Goal: Obtain resource: Obtain resource

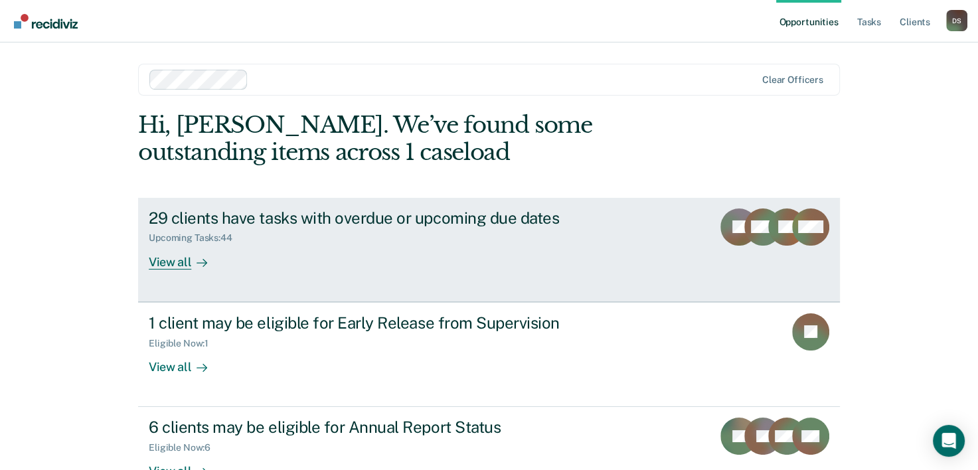
click at [167, 263] on div "View all" at bounding box center [186, 257] width 74 height 26
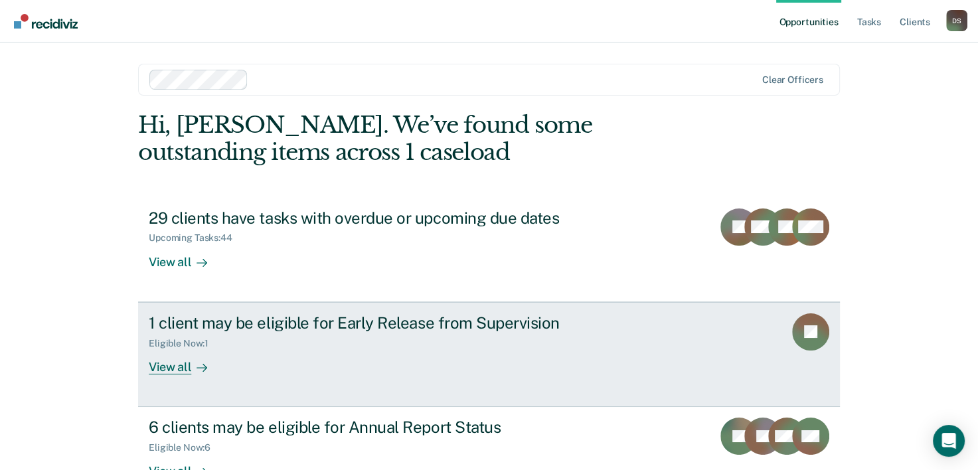
click at [177, 369] on div "View all" at bounding box center [186, 362] width 74 height 26
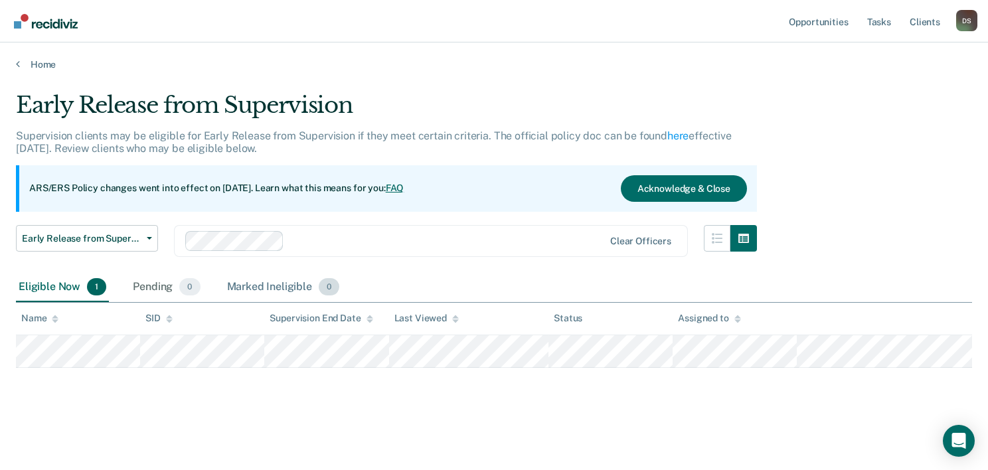
click at [255, 287] on div "Marked Ineligible 0" at bounding box center [283, 287] width 118 height 29
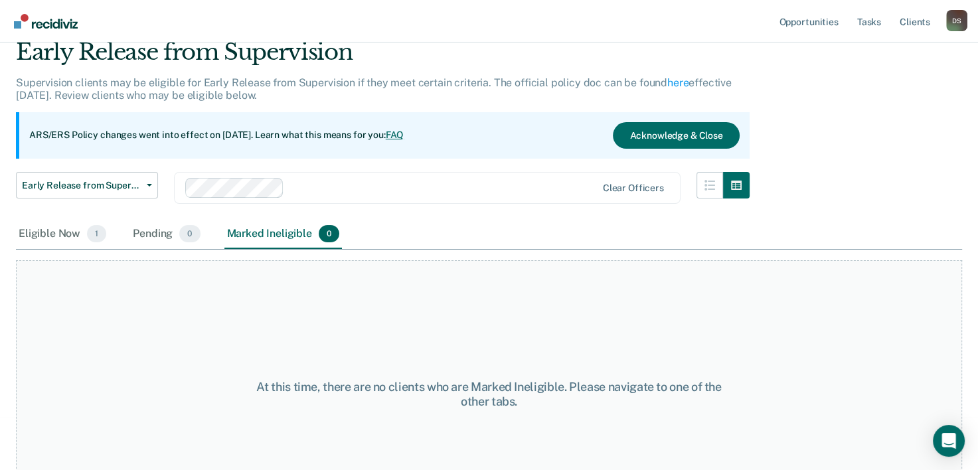
scroll to position [110, 0]
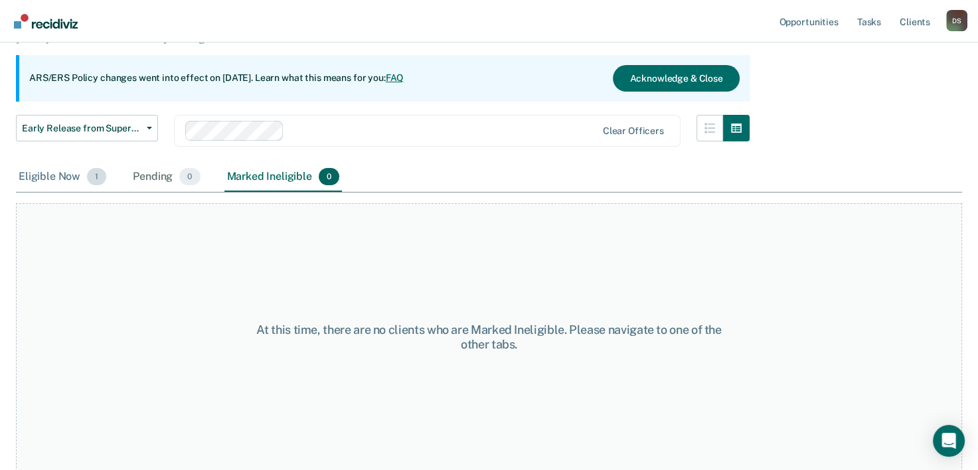
click at [59, 174] on div "Eligible Now 1" at bounding box center [62, 177] width 93 height 29
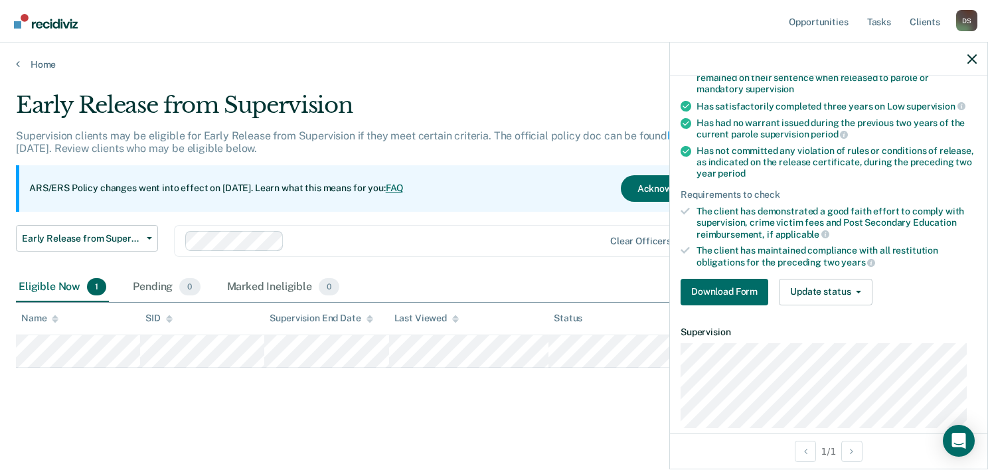
scroll to position [255, 0]
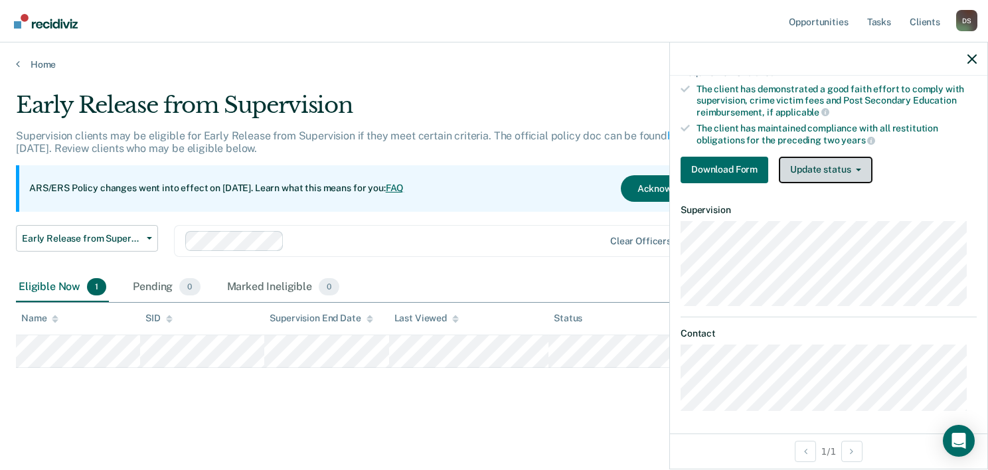
click at [809, 167] on button "Update status" at bounding box center [826, 170] width 94 height 27
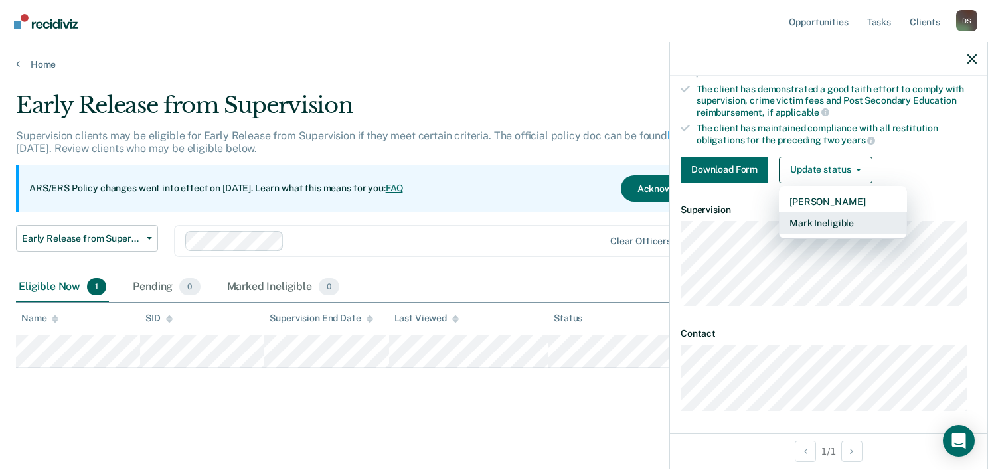
click at [821, 223] on button "Mark Ineligible" at bounding box center [843, 223] width 128 height 21
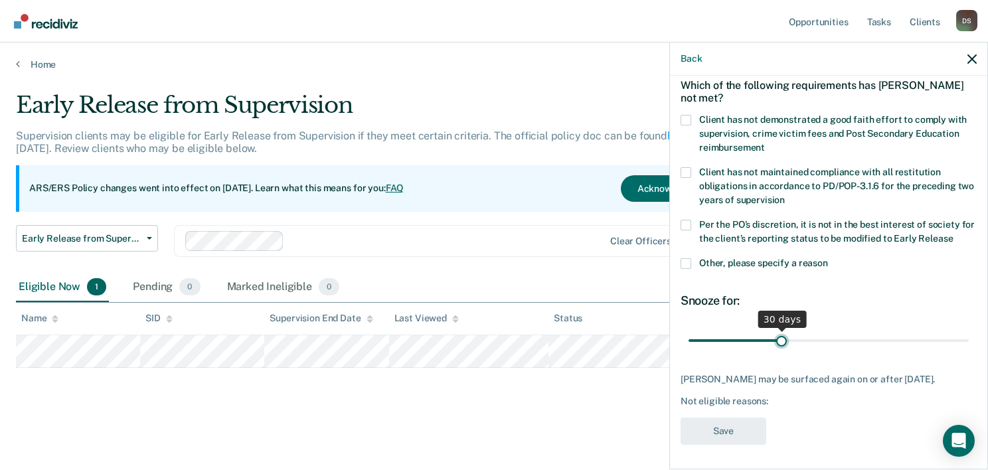
click at [780, 340] on input "range" at bounding box center [829, 340] width 280 height 23
click at [791, 396] on div "Not eligible reasons:" at bounding box center [829, 401] width 296 height 11
click at [685, 258] on span at bounding box center [686, 263] width 11 height 11
click at [828, 258] on input "Other, please specify a reason" at bounding box center [828, 258] width 0 height 0
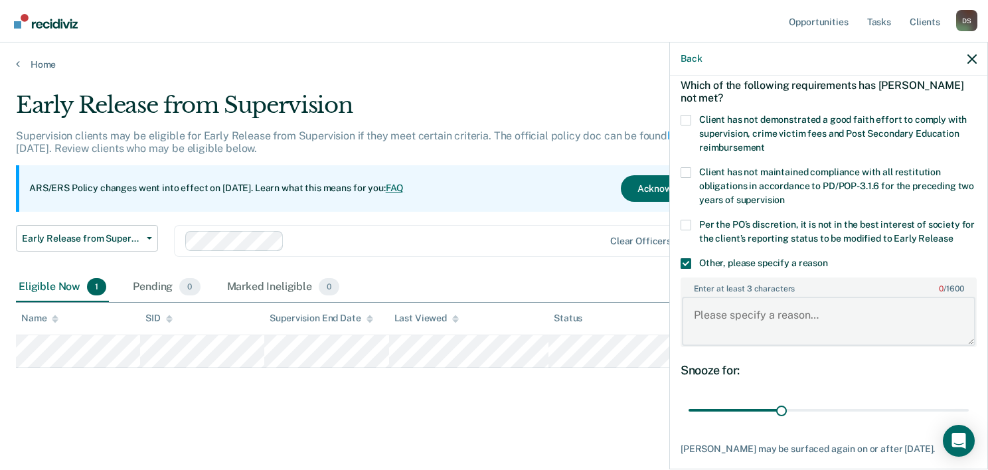
click at [827, 316] on textarea "Enter at least 3 characters 0 / 1600" at bounding box center [829, 321] width 294 height 49
click at [863, 311] on textarea "Offender is still actively enrolled" at bounding box center [829, 321] width 294 height 49
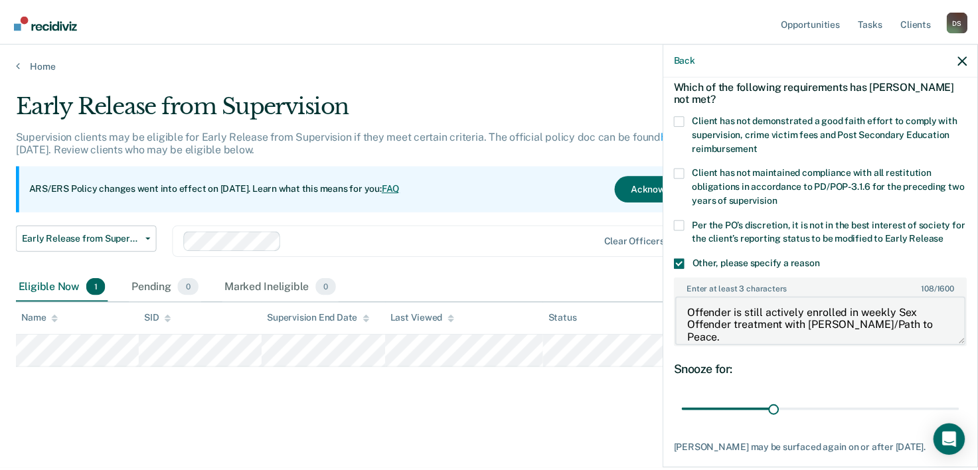
scroll to position [130, 0]
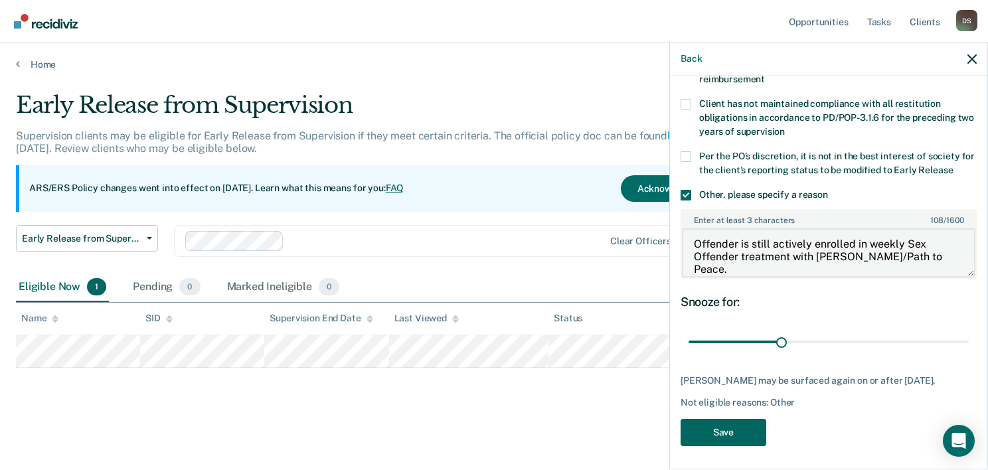
type textarea "Offender is still actively enrolled in weekly Sex Offender treatment with Dr. S…"
click at [723, 424] on button "Save" at bounding box center [724, 432] width 86 height 27
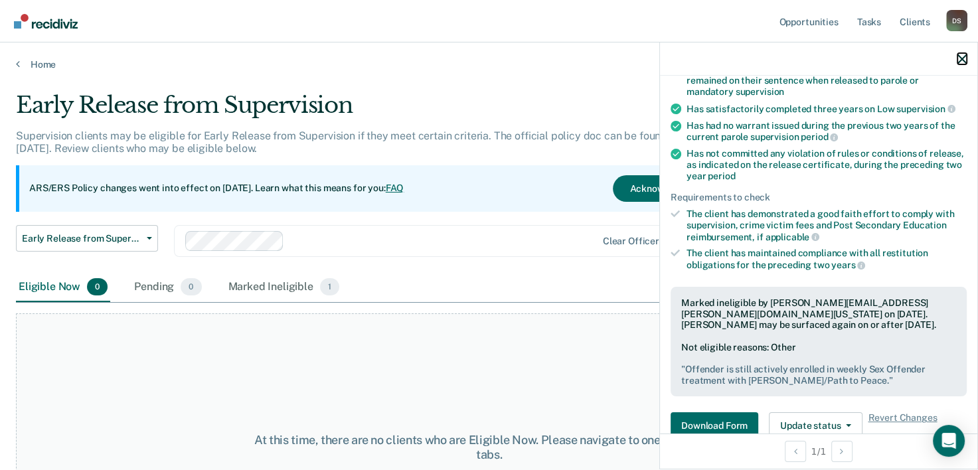
click at [962, 56] on icon "button" at bounding box center [962, 58] width 9 height 9
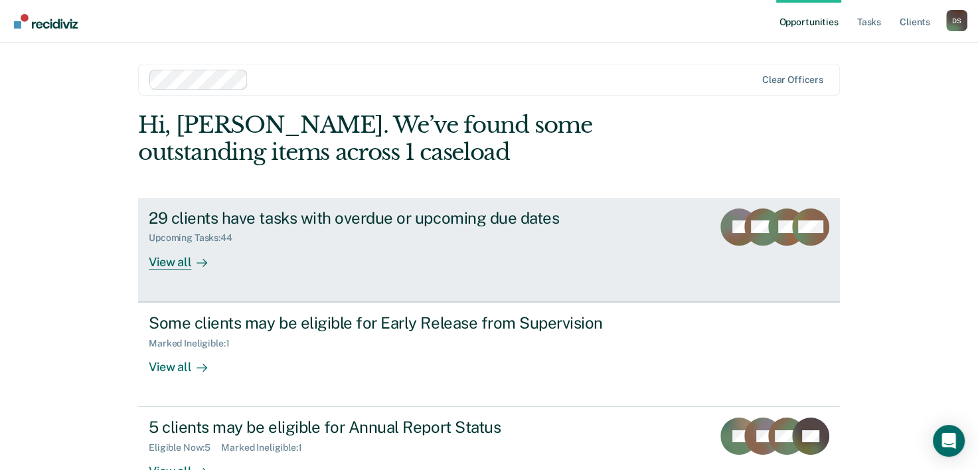
scroll to position [94, 0]
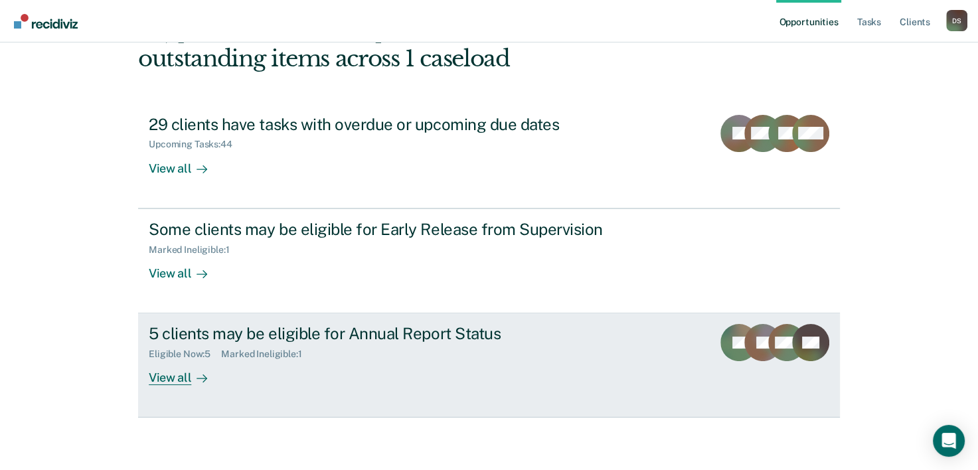
click at [175, 376] on div "View all" at bounding box center [186, 373] width 74 height 26
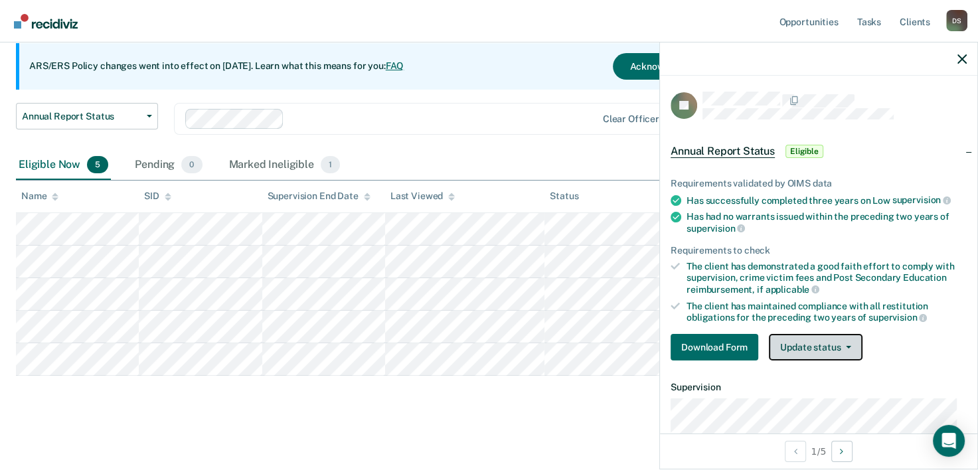
click at [817, 343] on button "Update status" at bounding box center [816, 347] width 94 height 27
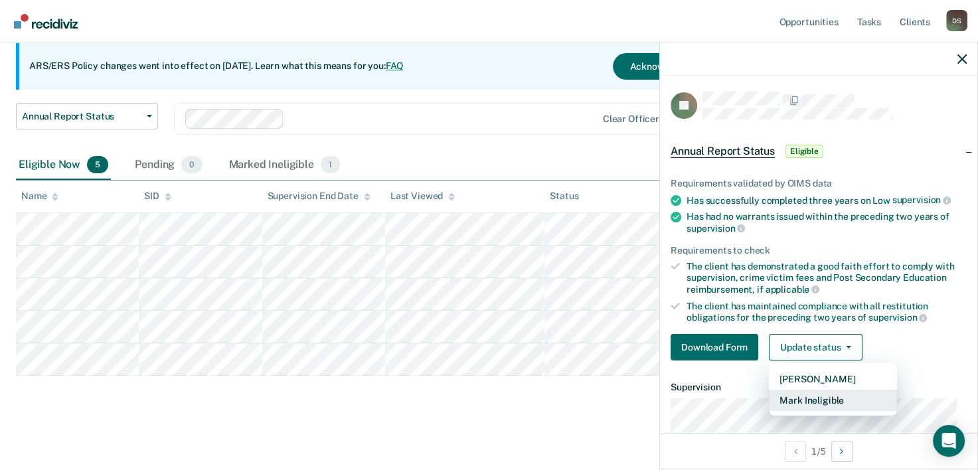
click at [814, 396] on button "Mark Ineligible" at bounding box center [833, 400] width 128 height 21
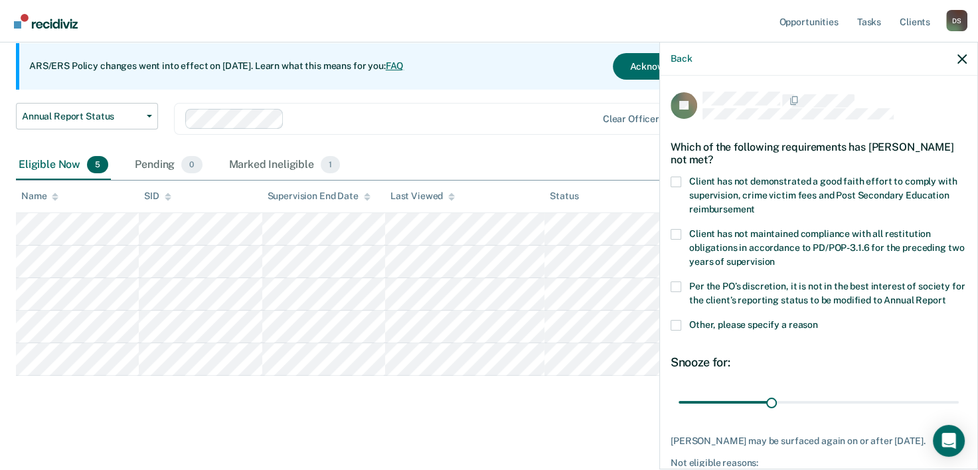
click at [675, 289] on span at bounding box center [676, 287] width 11 height 11
click at [946, 296] on input "Per the PO’s discretion, it is not in the best interest of society for the clie…" at bounding box center [946, 296] width 0 height 0
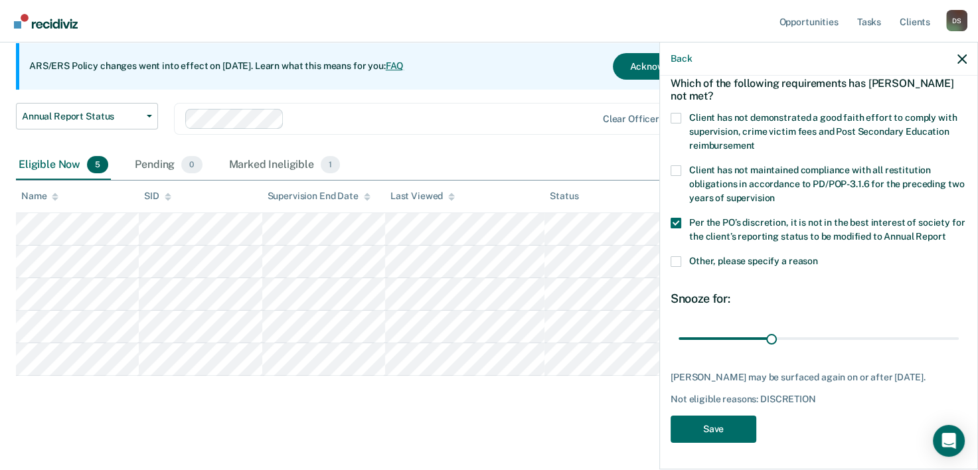
scroll to position [76, 0]
click at [680, 258] on span at bounding box center [676, 261] width 11 height 11
click at [818, 256] on input "Other, please specify a reason" at bounding box center [818, 256] width 0 height 0
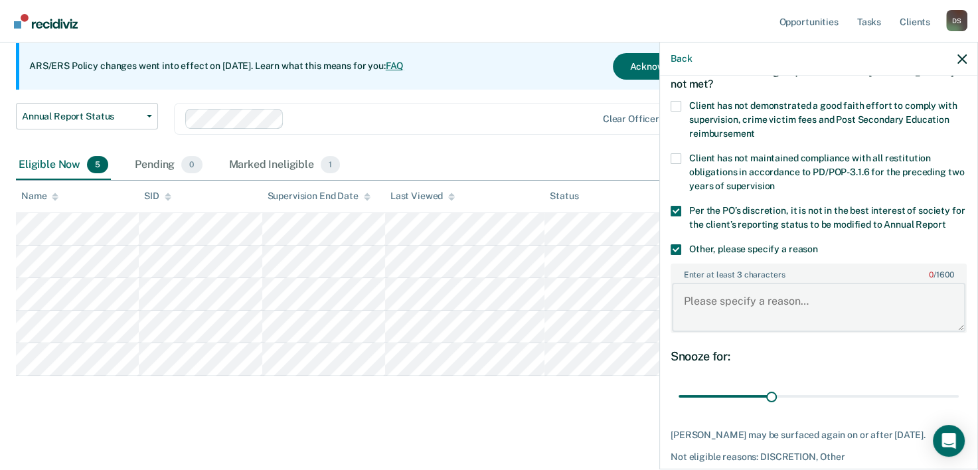
click at [819, 317] on textarea "Enter at least 3 characters 0 / 1600" at bounding box center [819, 307] width 294 height 49
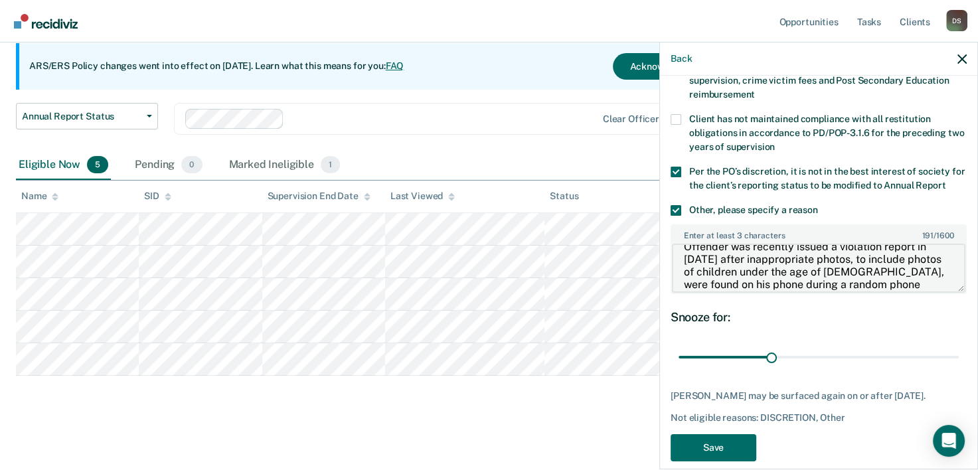
scroll to position [144, 0]
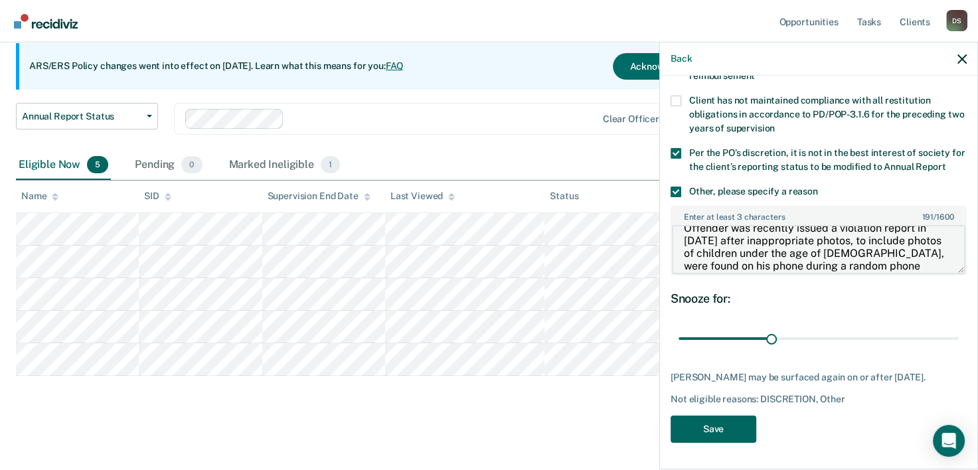
type textarea "Offender was recently issued a violation report in June '25 after inappropriate…"
click at [712, 428] on button "Save" at bounding box center [714, 429] width 86 height 27
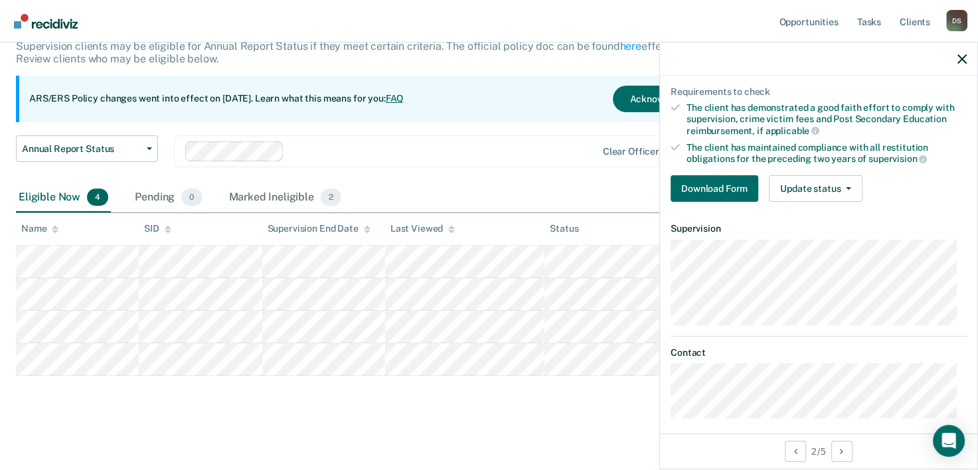
scroll to position [166, 0]
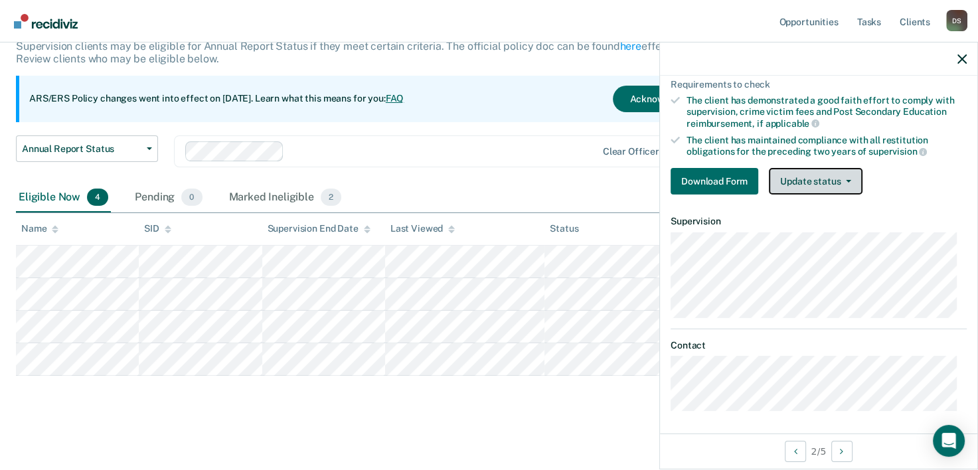
click at [811, 173] on button "Update status" at bounding box center [816, 181] width 94 height 27
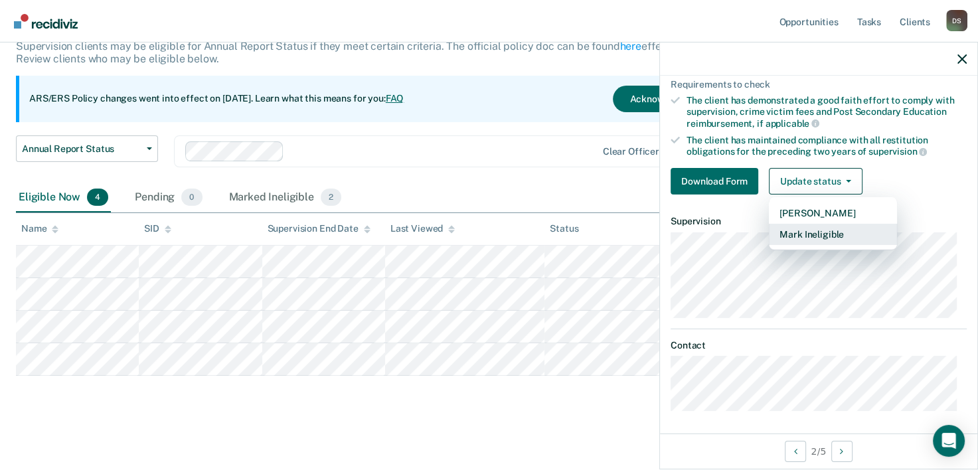
click at [809, 227] on button "Mark Ineligible" at bounding box center [833, 234] width 128 height 21
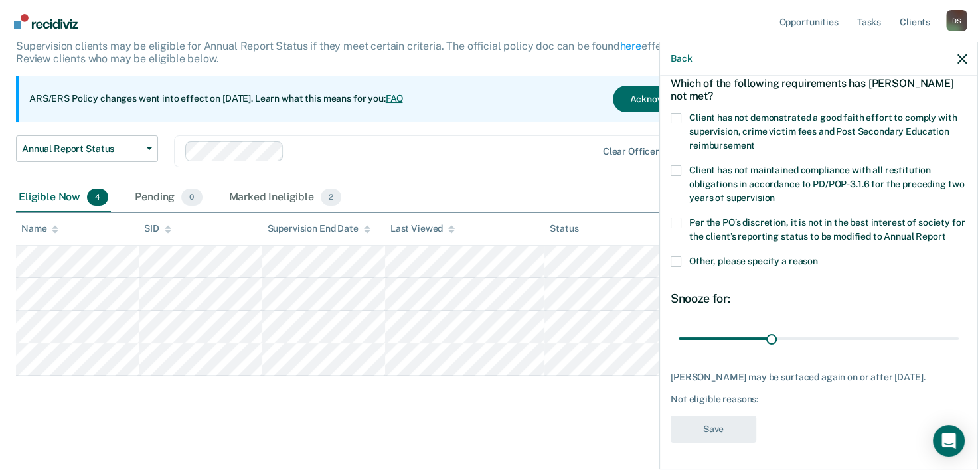
click at [679, 265] on span at bounding box center [676, 261] width 11 height 11
click at [818, 256] on input "Other, please specify a reason" at bounding box center [818, 256] width 0 height 0
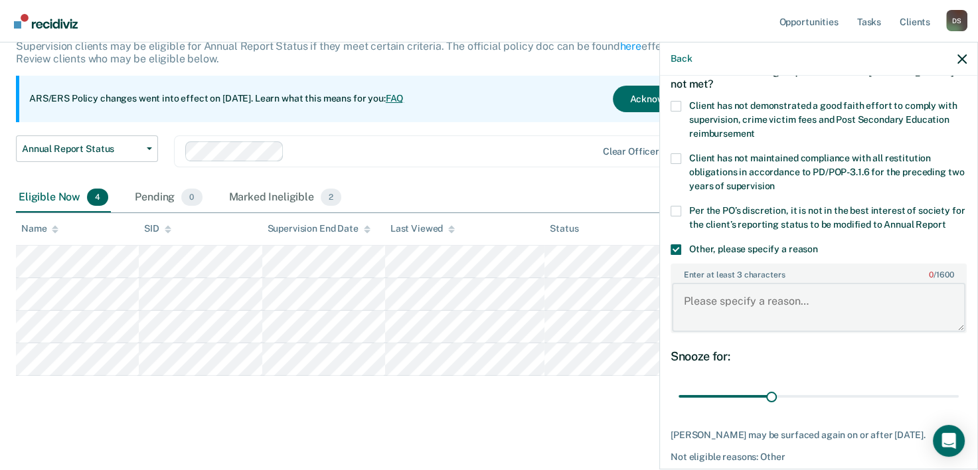
click at [717, 324] on textarea "Enter at least 3 characters 0 / 1600" at bounding box center [819, 307] width 294 height 49
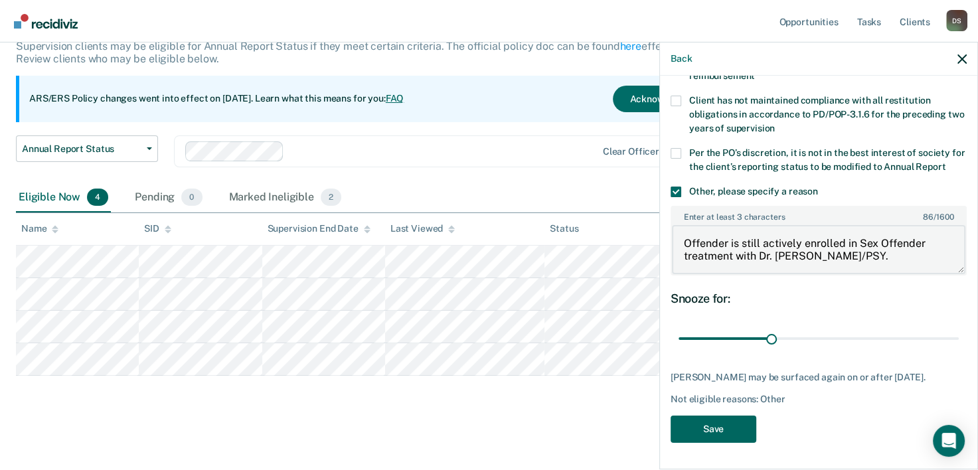
type textarea "Offender is still actively enrolled in Sex Offender treatment with Dr. Sean Cas…"
click at [716, 430] on button "Save" at bounding box center [714, 429] width 86 height 27
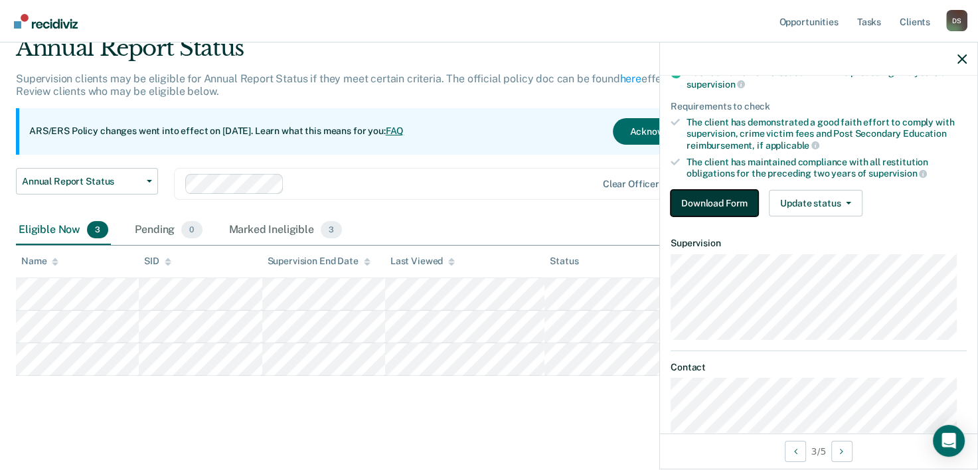
click at [725, 199] on button "Download Form" at bounding box center [715, 203] width 88 height 27
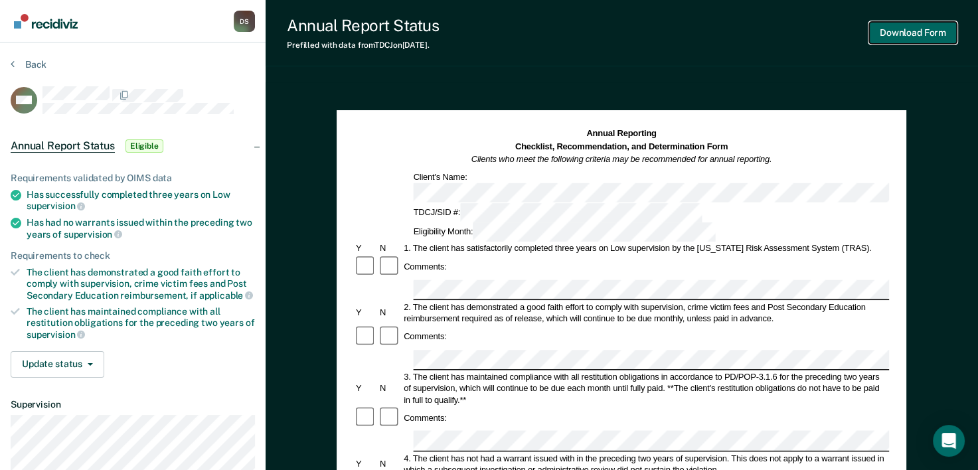
click at [919, 37] on button "Download Form" at bounding box center [913, 33] width 88 height 22
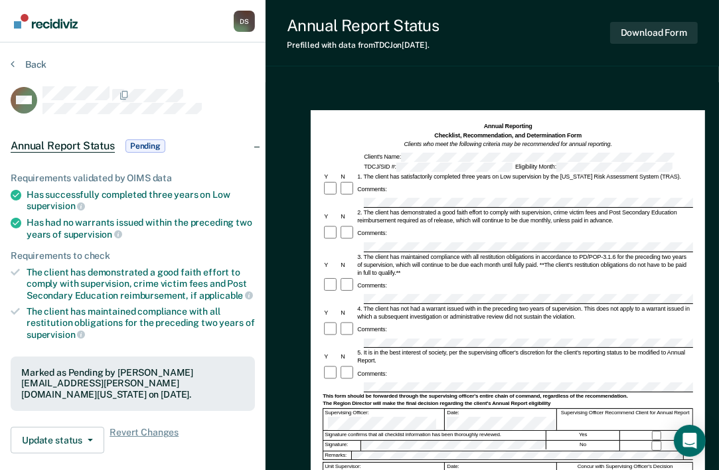
scroll to position [24, 0]
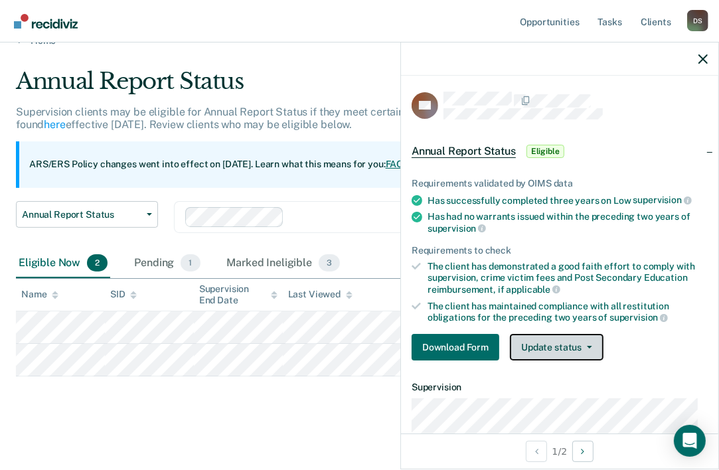
click at [557, 336] on button "Update status" at bounding box center [557, 347] width 94 height 27
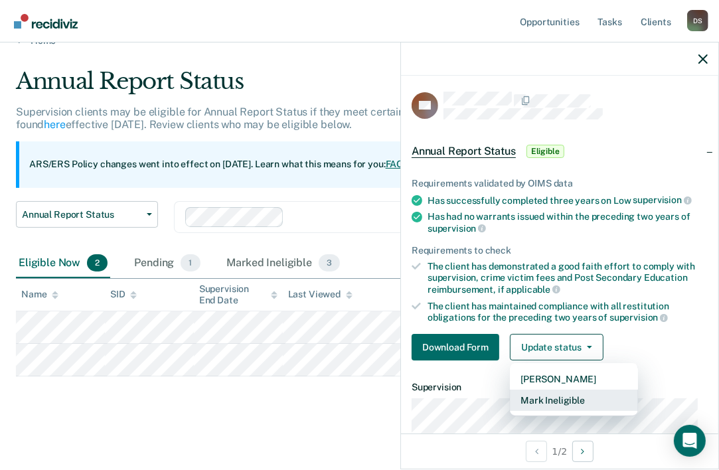
click at [554, 396] on button "Mark Ineligible" at bounding box center [574, 400] width 128 height 21
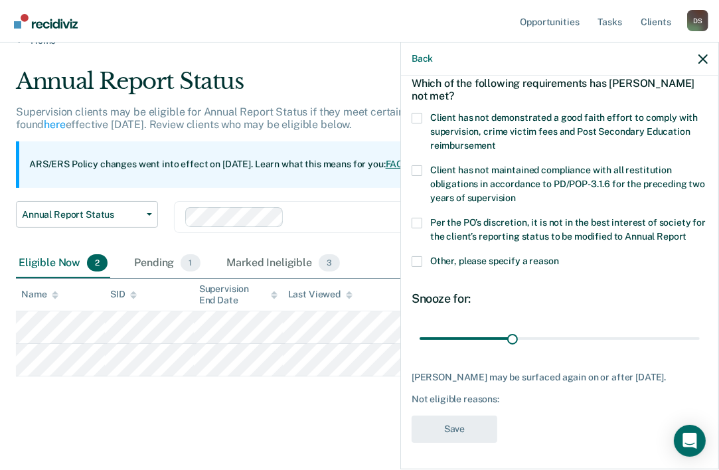
scroll to position [76, 0]
click at [418, 260] on span at bounding box center [417, 261] width 11 height 11
click at [559, 256] on input "Other, please specify a reason" at bounding box center [559, 256] width 0 height 0
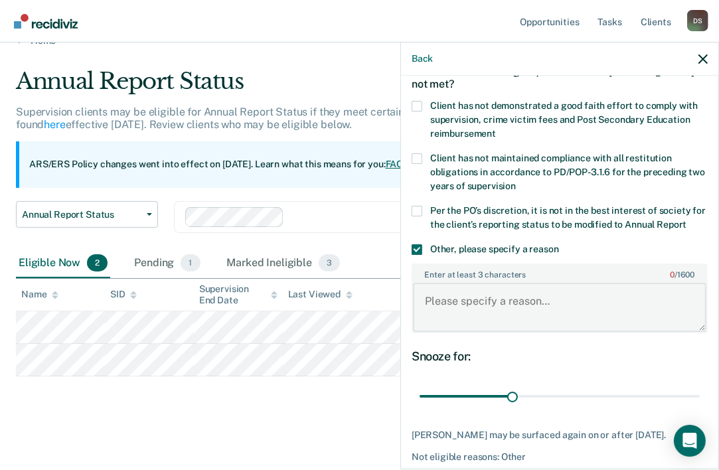
click at [440, 318] on textarea "Enter at least 3 characters 0 / 1600" at bounding box center [560, 307] width 294 height 49
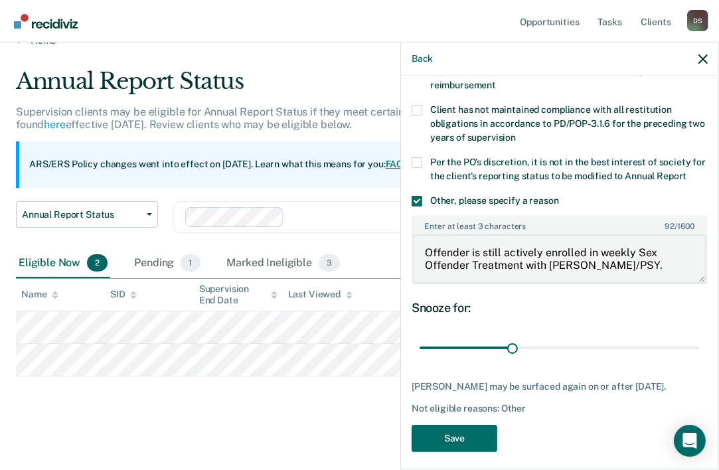
scroll to position [144, 0]
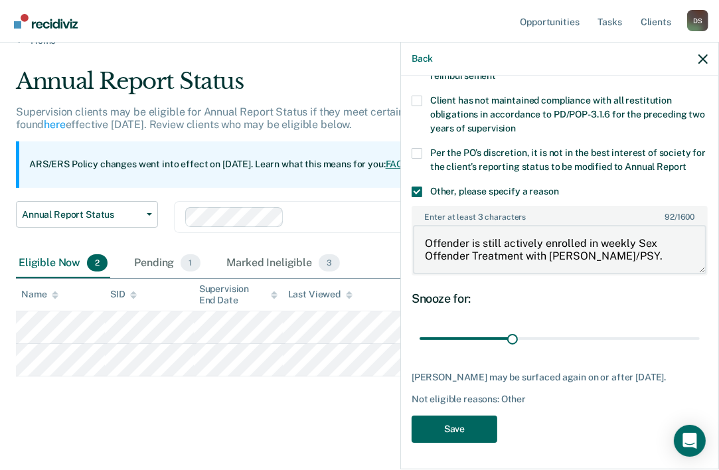
type textarea "Offender is still actively enrolled in weekly Sex Offender Treatment with Danet…"
click at [455, 428] on button "Save" at bounding box center [455, 429] width 86 height 27
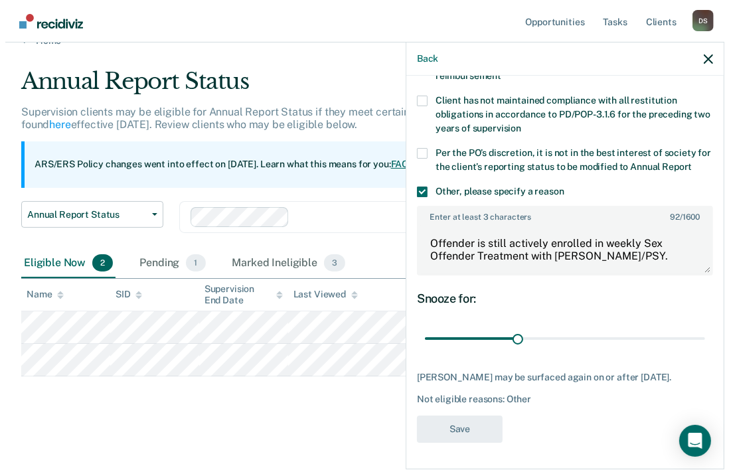
scroll to position [0, 0]
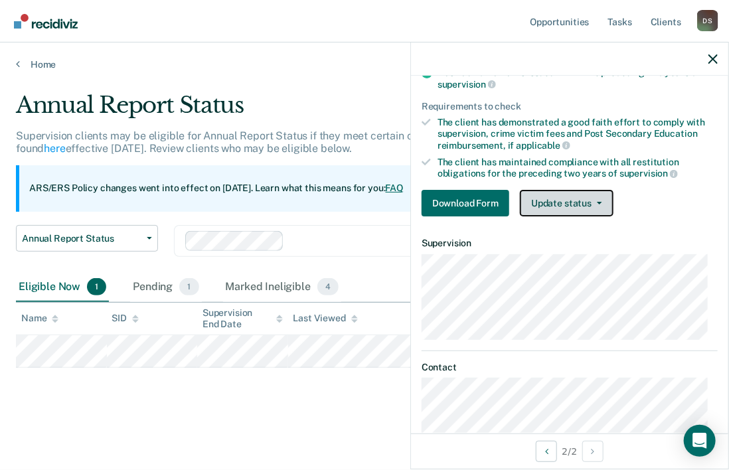
click at [568, 195] on button "Update status" at bounding box center [567, 203] width 94 height 27
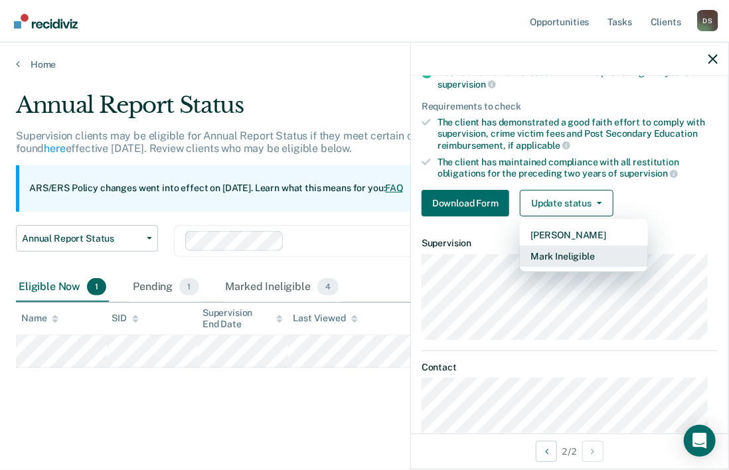
click at [580, 257] on button "Mark Ineligible" at bounding box center [584, 256] width 128 height 21
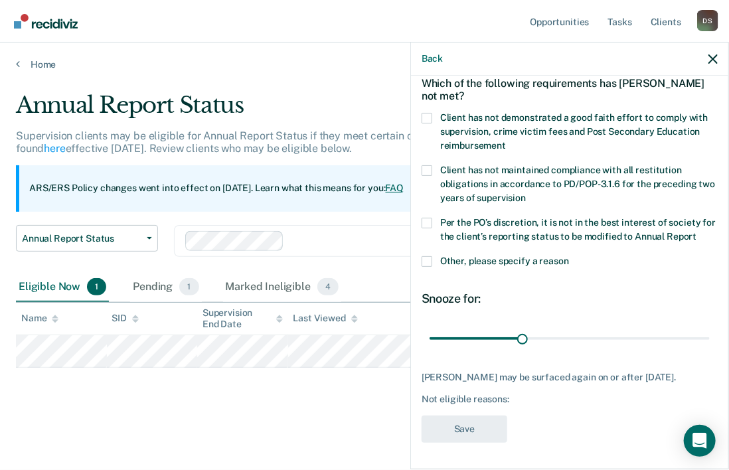
scroll to position [87, 0]
click at [426, 218] on span at bounding box center [427, 223] width 11 height 11
click at [697, 232] on input "Per the PO’s discretion, it is not in the best interest of society for the clie…" at bounding box center [697, 232] width 0 height 0
click at [428, 256] on span at bounding box center [427, 261] width 11 height 11
click at [569, 256] on input "Other, please specify a reason" at bounding box center [569, 256] width 0 height 0
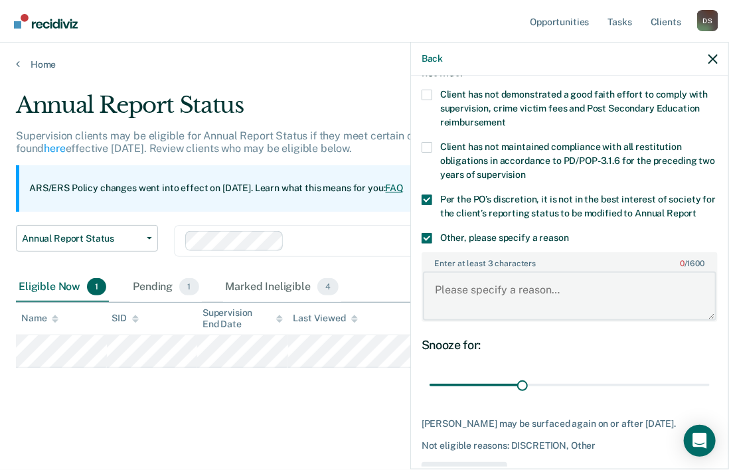
click at [479, 286] on textarea "Enter at least 3 characters 0 / 1600" at bounding box center [570, 296] width 294 height 49
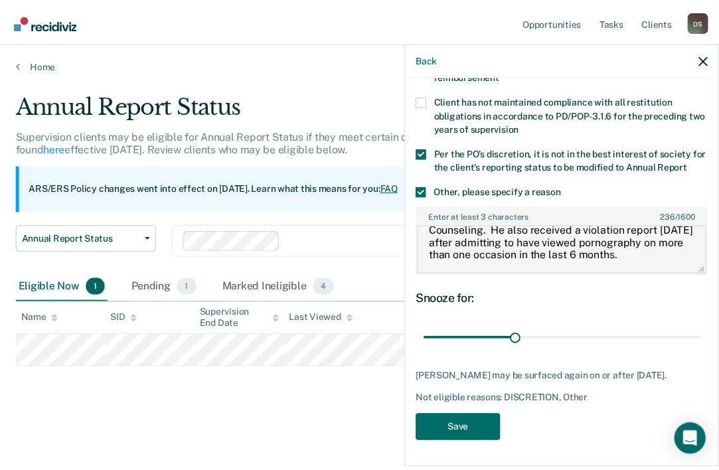
scroll to position [155, 0]
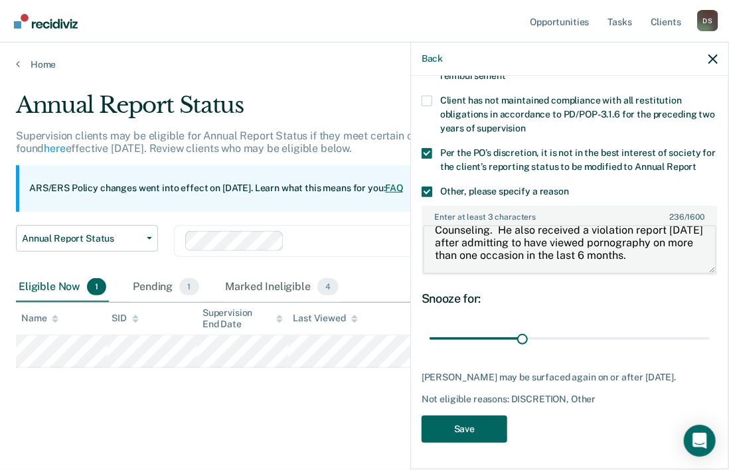
type textarea "Offender still actively enrolled in Sex Offender Treatment with Lakesha Washing…"
click at [452, 428] on button "Save" at bounding box center [465, 429] width 86 height 27
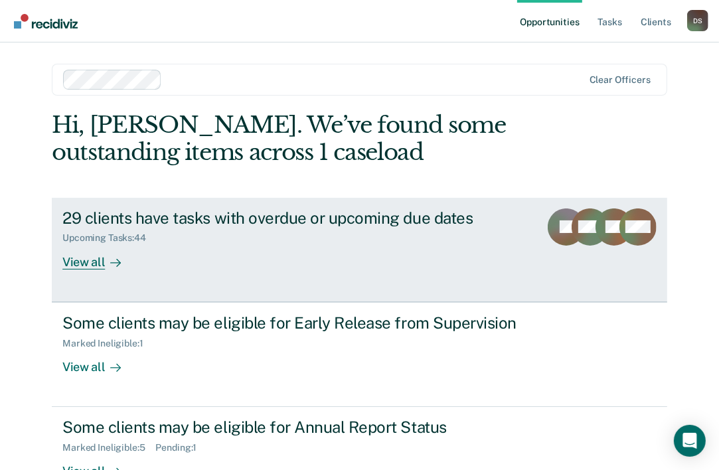
click at [74, 257] on div "View all" at bounding box center [99, 257] width 74 height 26
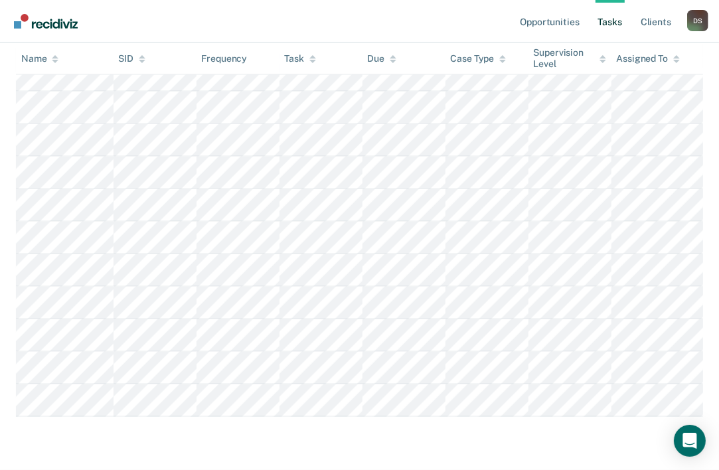
scroll to position [1358, 0]
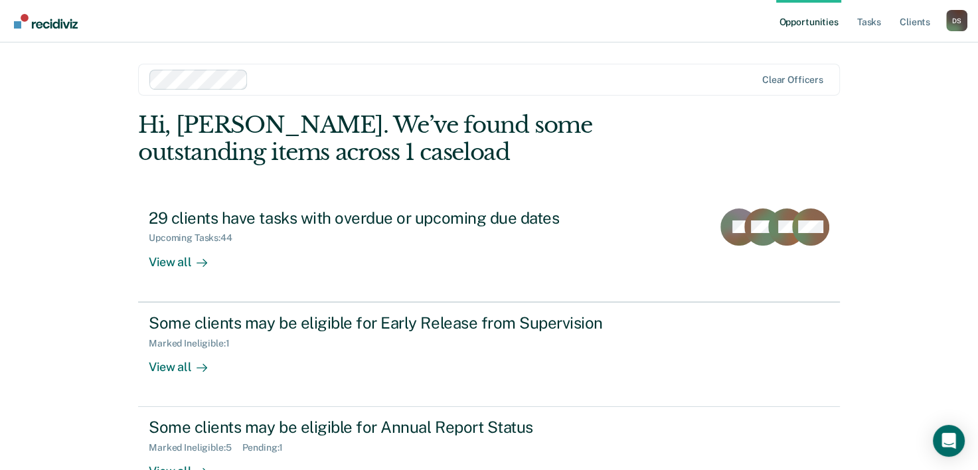
click at [608, 58] on main "Clear officers Hi, [PERSON_NAME]. We’ve found some outstanding items across 1 c…" at bounding box center [489, 241] width 734 height 396
click at [624, 76] on div at bounding box center [505, 79] width 502 height 15
click at [632, 102] on main "Clear officers Hi, Donna. We’ve found some outstanding items across 1 caseload …" at bounding box center [489, 241] width 734 height 396
click at [815, 21] on link "Opportunities" at bounding box center [808, 21] width 64 height 43
click at [880, 20] on link "Tasks" at bounding box center [869, 21] width 29 height 43
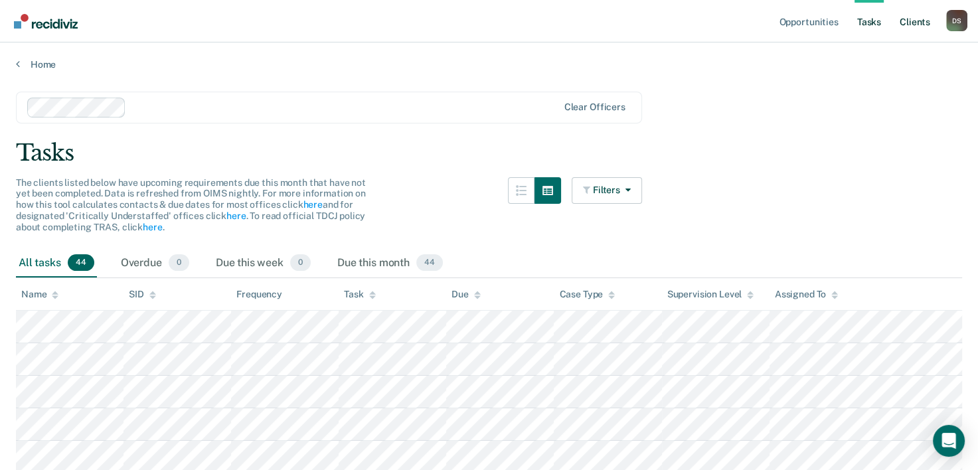
click at [919, 25] on link "Client s" at bounding box center [915, 21] width 36 height 43
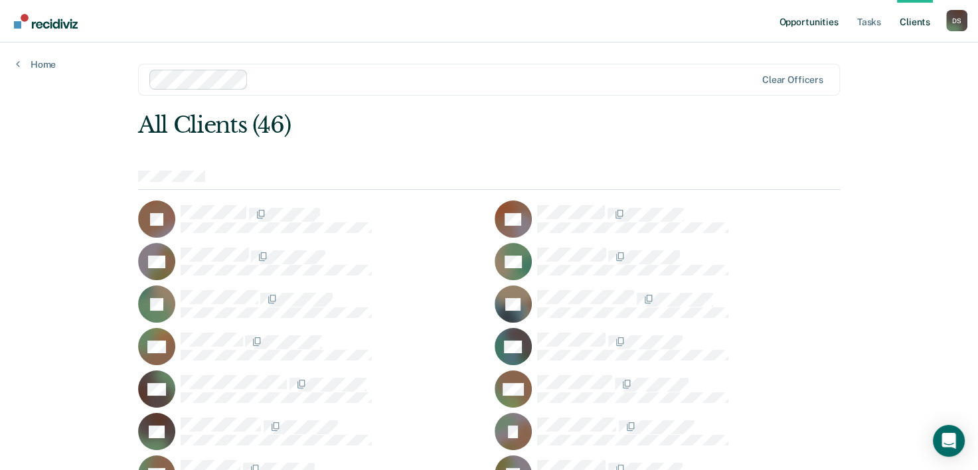
click at [815, 24] on link "Opportunities" at bounding box center [808, 21] width 64 height 43
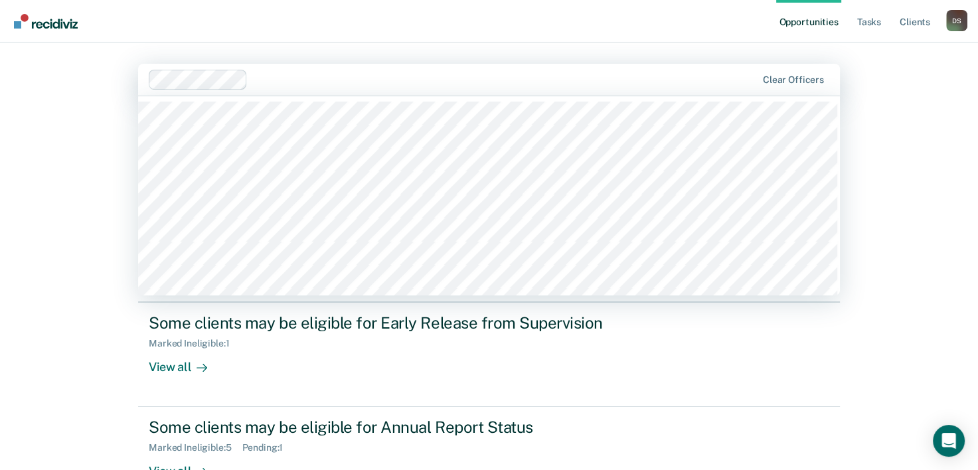
drag, startPoint x: 46, startPoint y: 19, endPoint x: 371, endPoint y: 65, distance: 328.0
click at [371, 65] on div "Clear officers" at bounding box center [489, 80] width 702 height 32
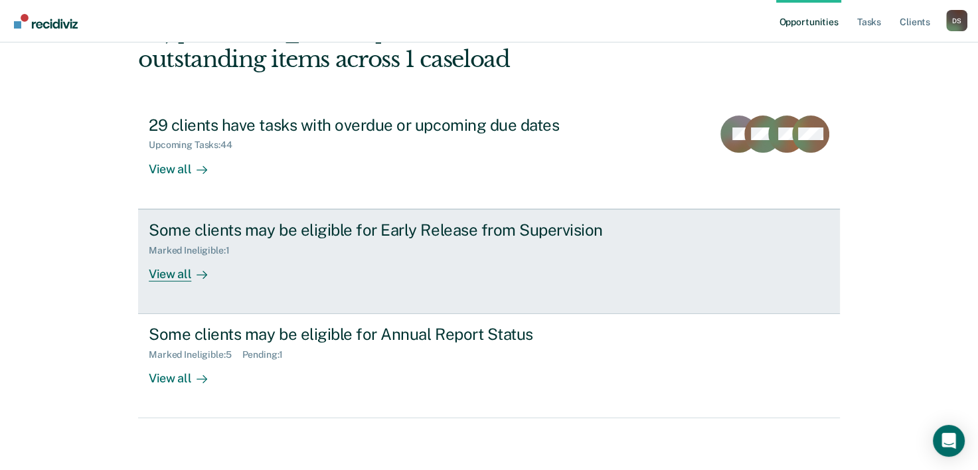
scroll to position [94, 0]
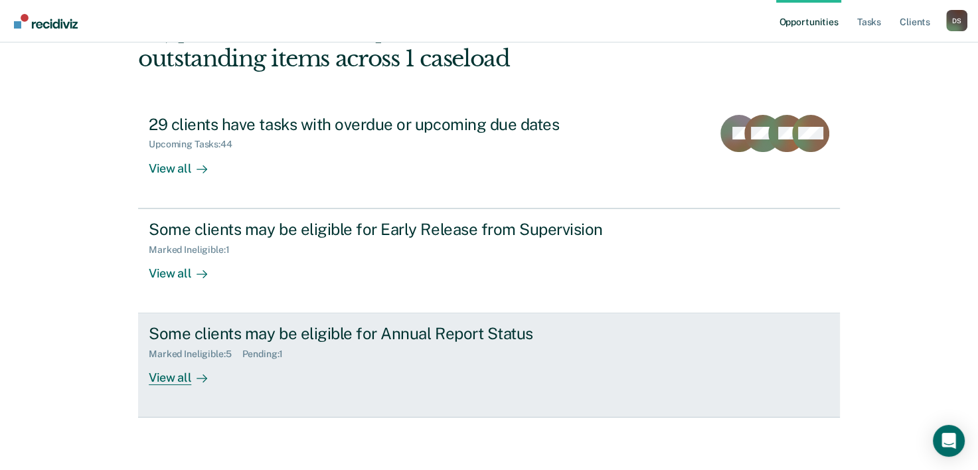
click at [157, 376] on div "View all" at bounding box center [186, 373] width 74 height 26
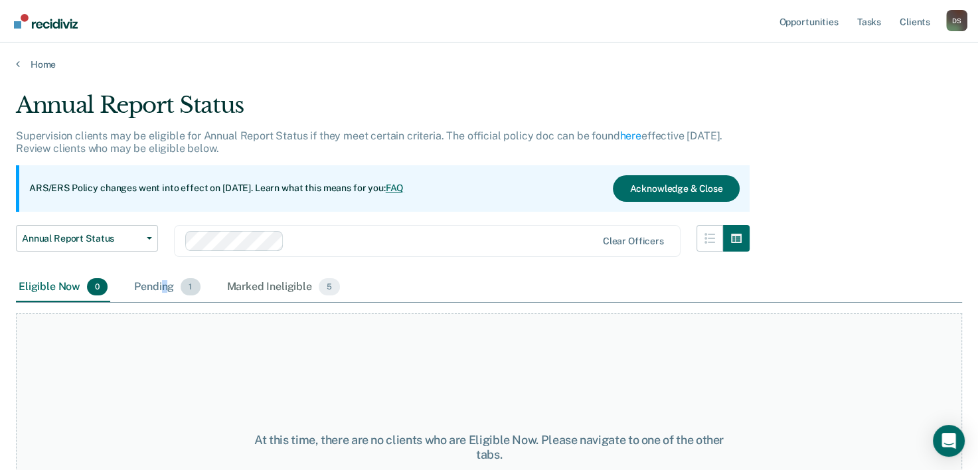
click at [163, 284] on div "Pending 1" at bounding box center [166, 287] width 71 height 29
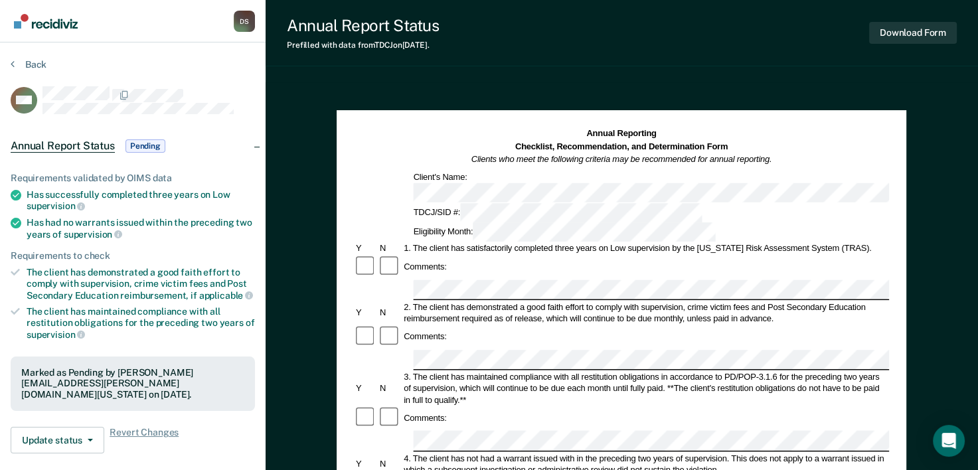
click at [460, 255] on div "Comments:" at bounding box center [621, 267] width 535 height 24
click at [458, 255] on div "Comments:" at bounding box center [621, 267] width 535 height 24
drag, startPoint x: 499, startPoint y: 373, endPoint x: 616, endPoint y: 381, distance: 117.2
click at [616, 452] on div "4. The client has not had a warrant issued with in the preceding two years of s…" at bounding box center [645, 463] width 487 height 23
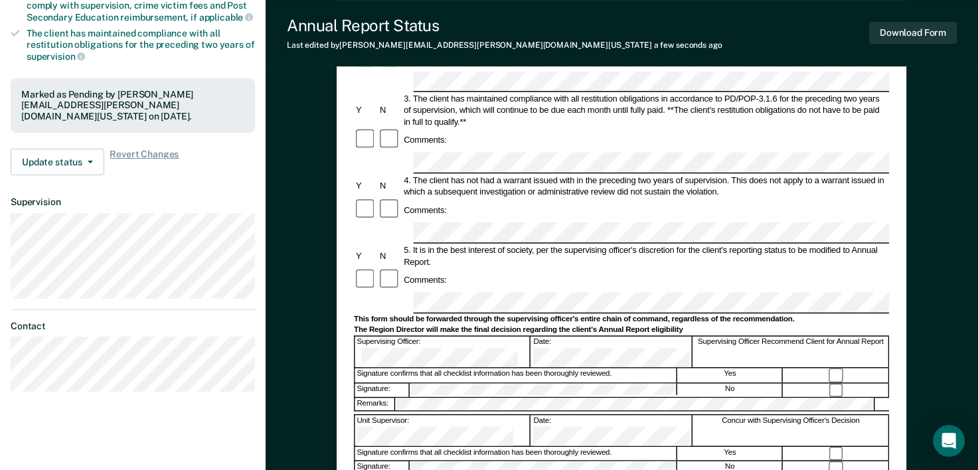
scroll to position [220, 0]
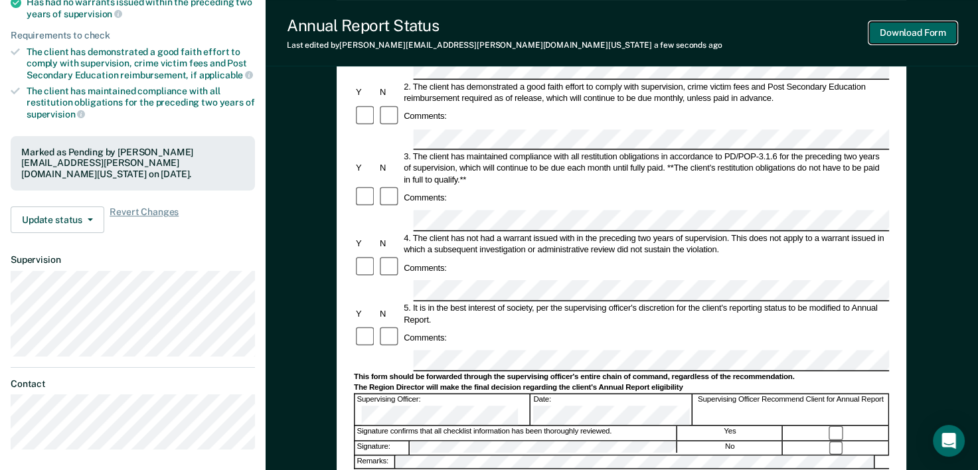
click at [900, 25] on button "Download Form" at bounding box center [913, 33] width 88 height 22
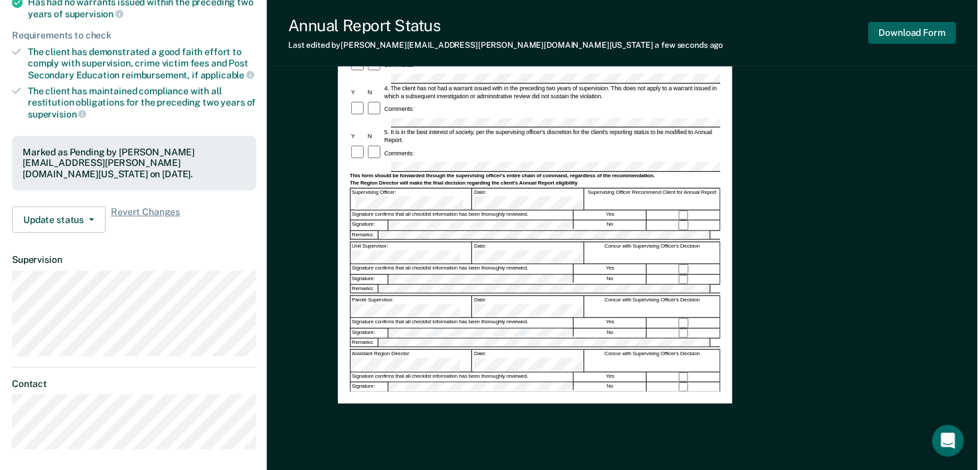
scroll to position [0, 0]
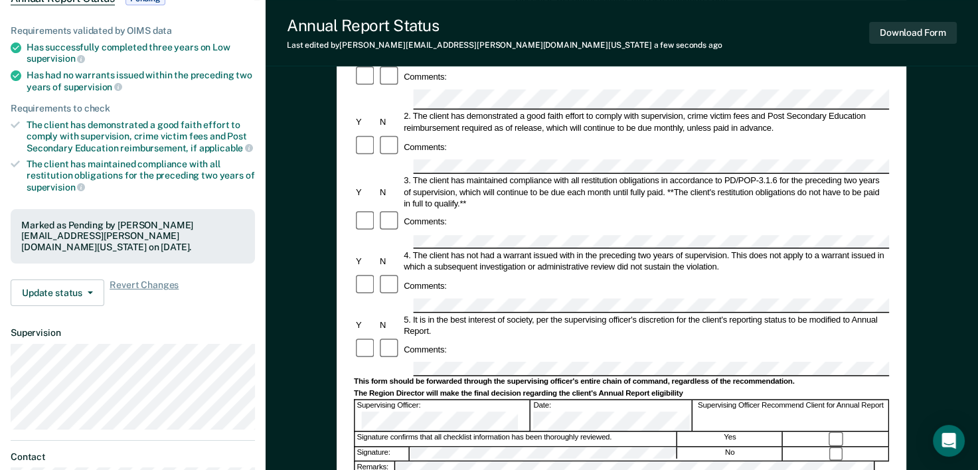
scroll to position [199, 0]
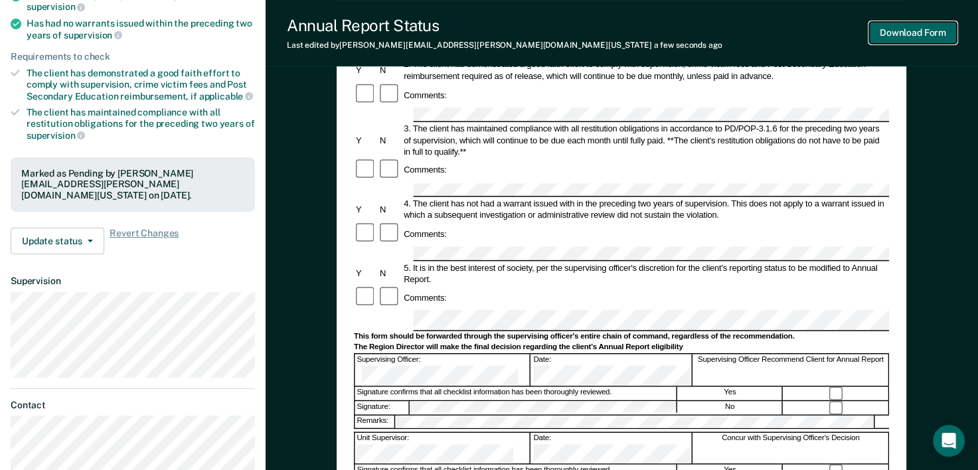
click at [904, 25] on button "Download Form" at bounding box center [913, 33] width 88 height 22
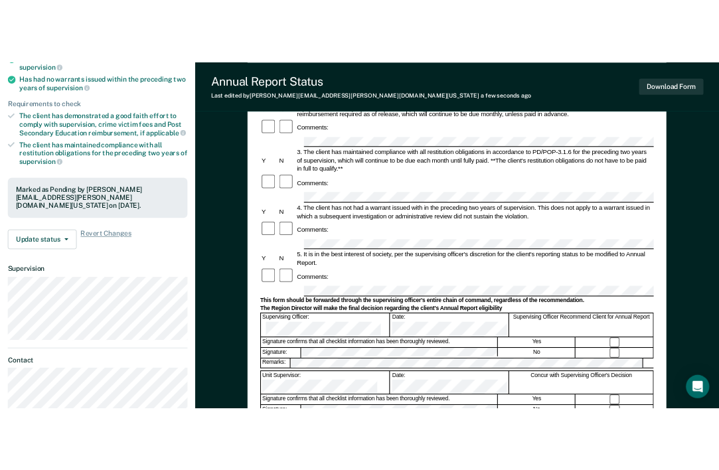
scroll to position [0, 0]
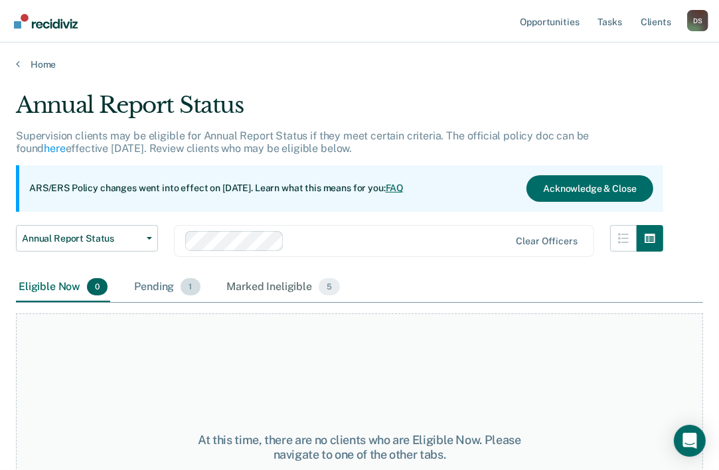
click at [169, 282] on div "Pending 1" at bounding box center [166, 287] width 71 height 29
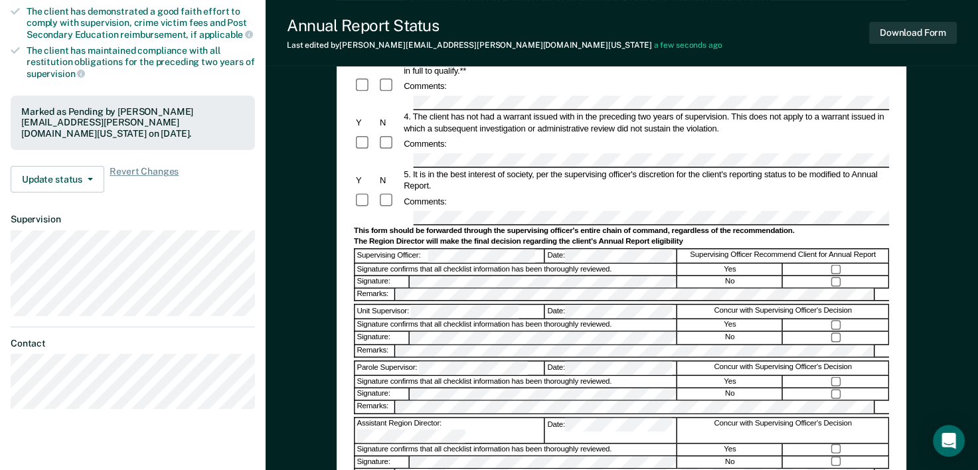
scroll to position [398, 0]
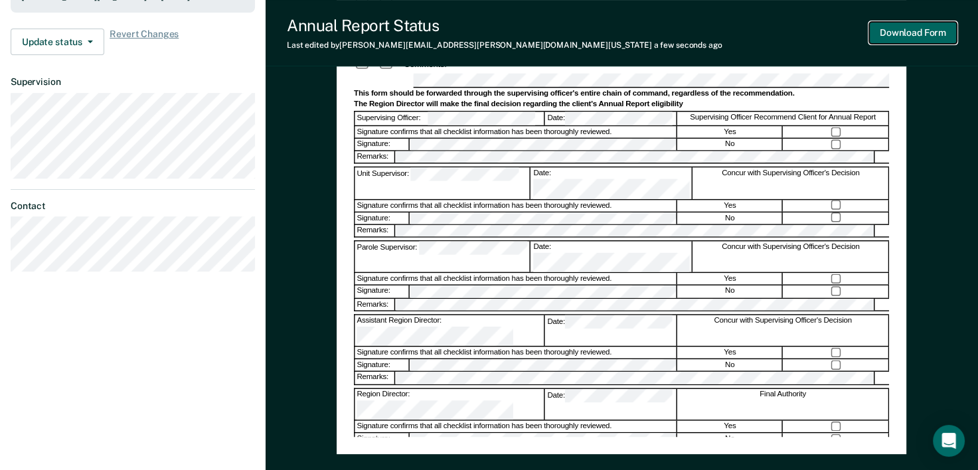
click at [932, 36] on button "Download Form" at bounding box center [913, 33] width 88 height 22
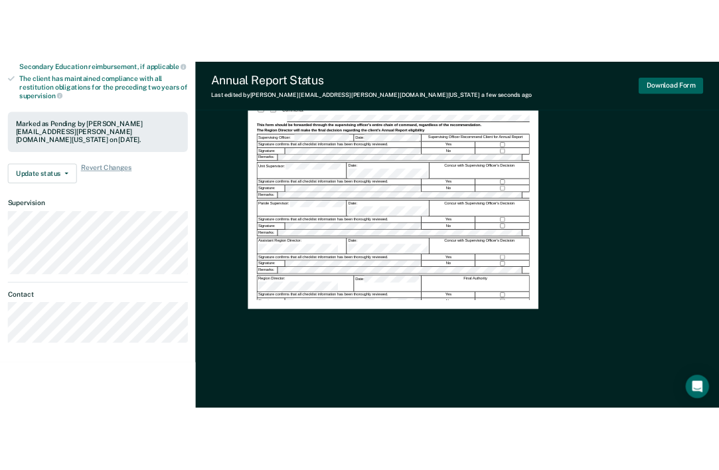
scroll to position [0, 0]
